Goal: Transaction & Acquisition: Book appointment/travel/reservation

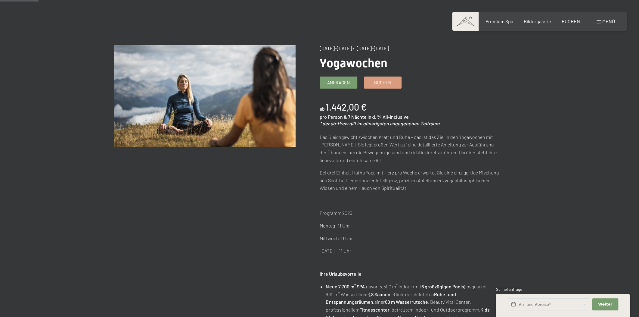
click at [601, 23] on div "Menü" at bounding box center [606, 21] width 18 height 7
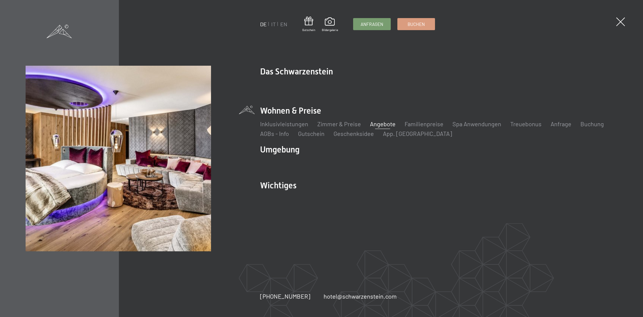
click at [383, 123] on link "Angebote" at bounding box center [383, 123] width 26 height 7
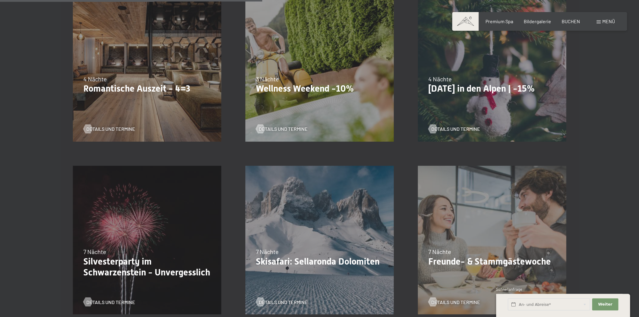
scroll to position [547, 0]
click at [114, 126] on span "Details und Termine" at bounding box center [116, 128] width 49 height 7
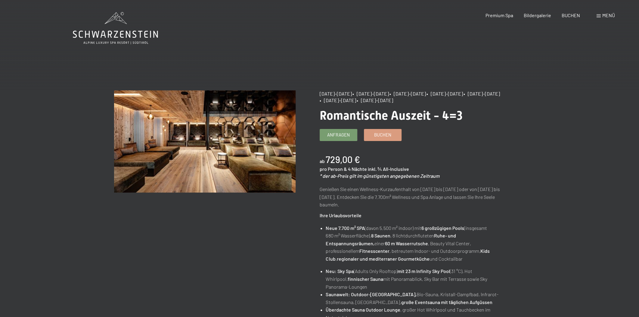
drag, startPoint x: 363, startPoint y: 93, endPoint x: 398, endPoint y: 92, distance: 35.2
click at [389, 92] on span "• [DATE]–[DATE]" at bounding box center [370, 94] width 36 height 6
click at [571, 17] on div "BUCHEN" at bounding box center [571, 14] width 18 height 7
click at [573, 15] on span "BUCHEN" at bounding box center [571, 14] width 18 height 6
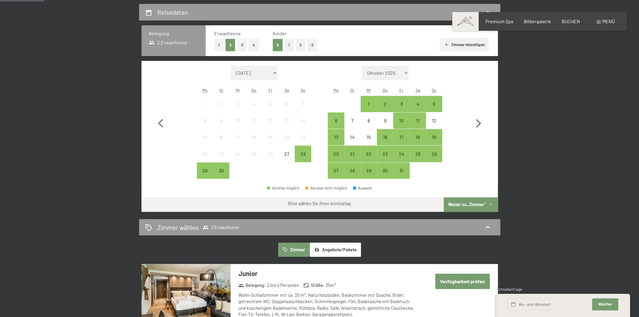
scroll to position [137, 0]
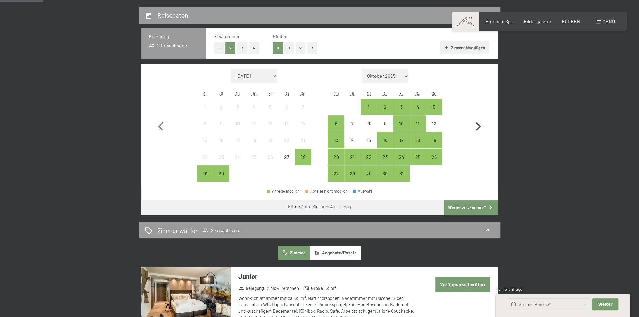
click at [481, 124] on icon "button" at bounding box center [478, 126] width 17 height 17
select select "2025-10-01"
select select "2025-11-01"
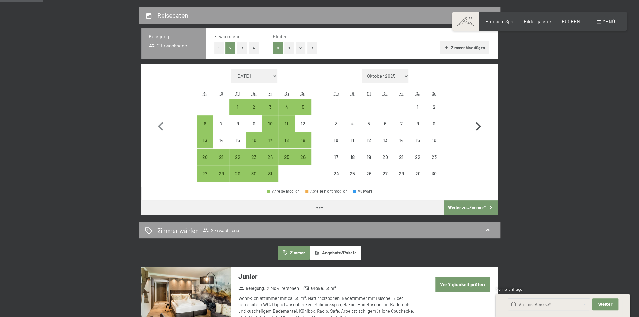
click at [481, 124] on icon "button" at bounding box center [478, 126] width 17 height 17
select select "2025-11-01"
select select "2025-12-01"
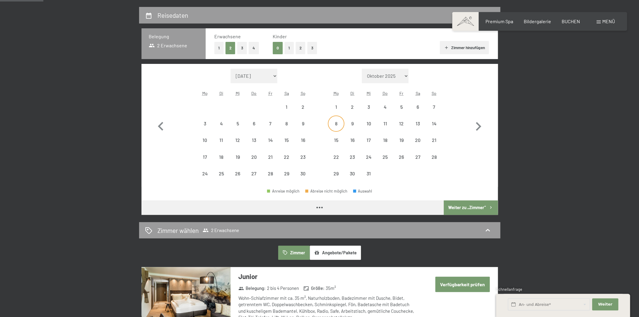
select select "2025-11-01"
select select "2025-12-01"
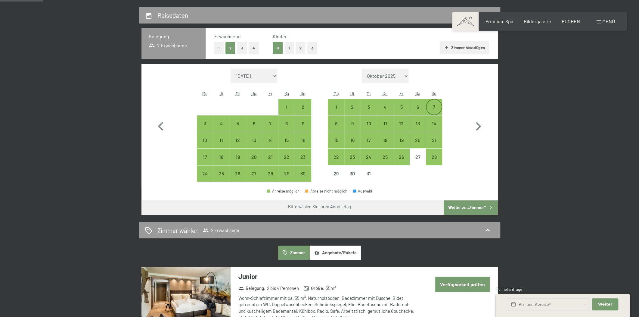
click at [436, 105] on div "7" at bounding box center [433, 111] width 15 height 15
select select "2025-11-01"
select select "2025-12-01"
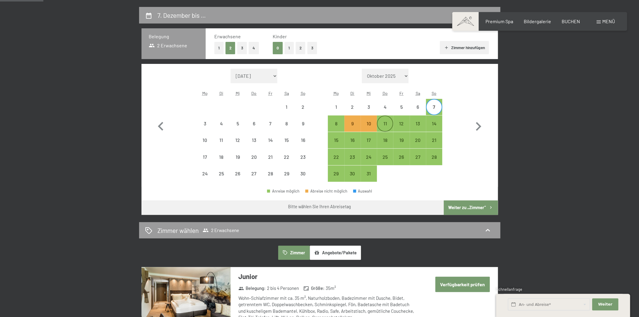
click at [385, 122] on div "11" at bounding box center [384, 128] width 15 height 15
select select "2025-11-01"
select select "2025-12-01"
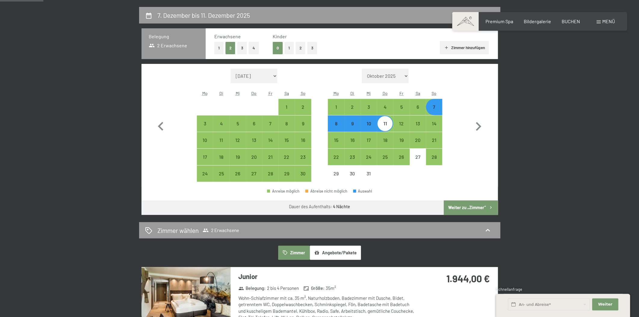
click at [477, 206] on button "Weiter zu „Zimmer“" at bounding box center [471, 207] width 54 height 14
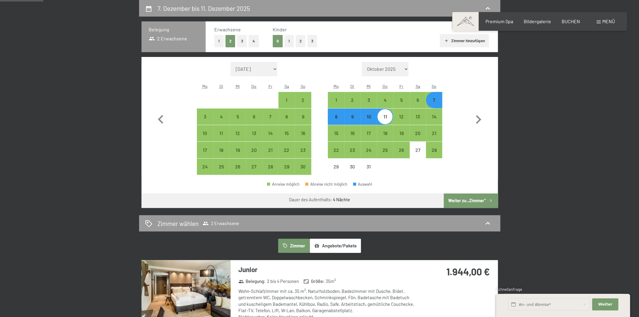
select select "2025-11-01"
select select "2025-12-01"
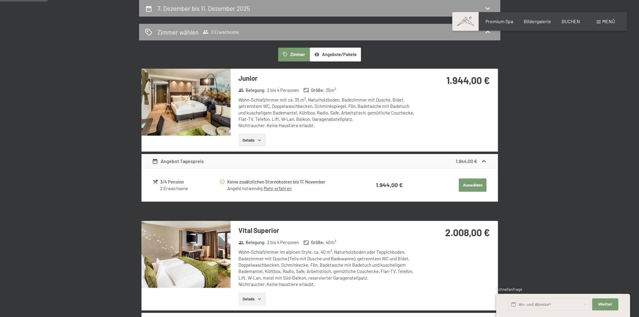
click at [478, 162] on div "1.944,00 €" at bounding box center [471, 160] width 31 height 7
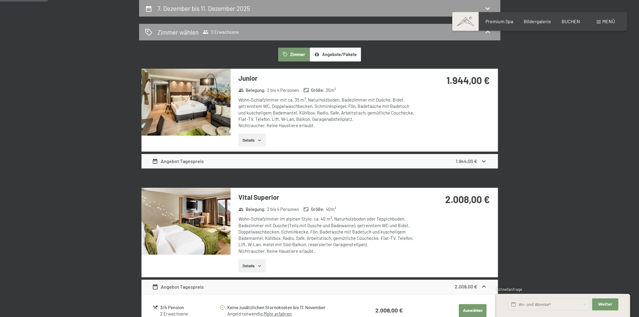
click at [478, 162] on div "1.944,00 €" at bounding box center [471, 160] width 31 height 7
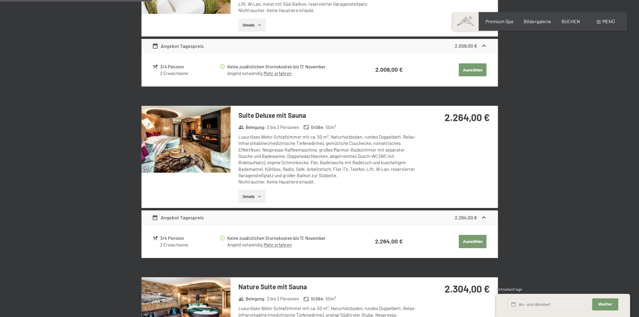
scroll to position [98, 0]
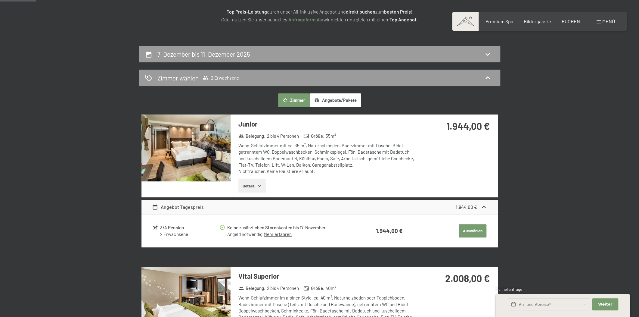
click at [357, 101] on button "Angebote/Pakete" at bounding box center [335, 100] width 51 height 14
